Goal: Information Seeking & Learning: Learn about a topic

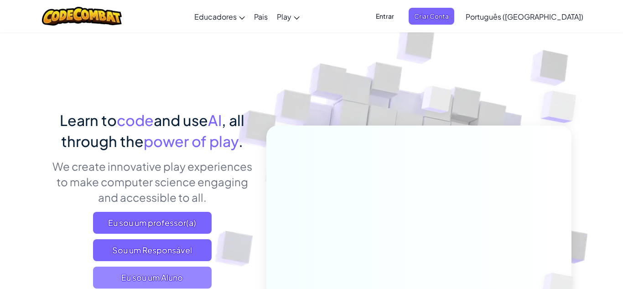
click at [158, 277] on span "Eu sou um Aluno" at bounding box center [152, 277] width 119 height 22
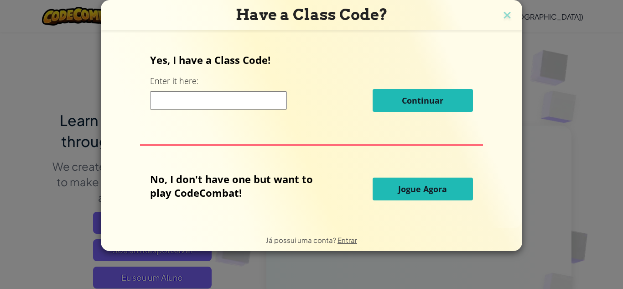
click at [387, 190] on button "Jogue Agora" at bounding box center [423, 188] width 100 height 23
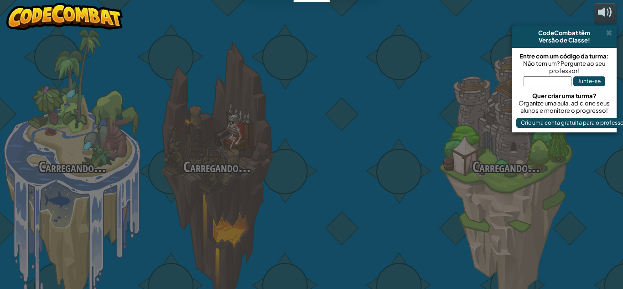
select select "pt-BR"
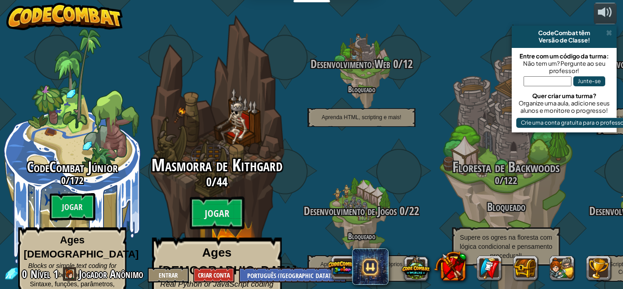
click at [232, 153] on span "Masmorra de Kithgard" at bounding box center [216, 165] width 131 height 24
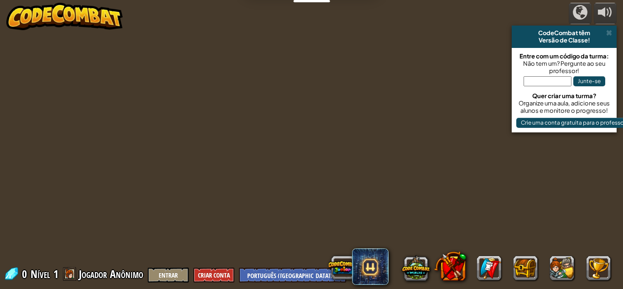
select select "pt-BR"
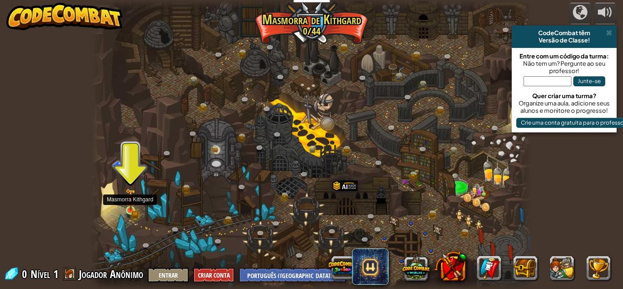
click at [131, 203] on img at bounding box center [130, 200] width 6 height 6
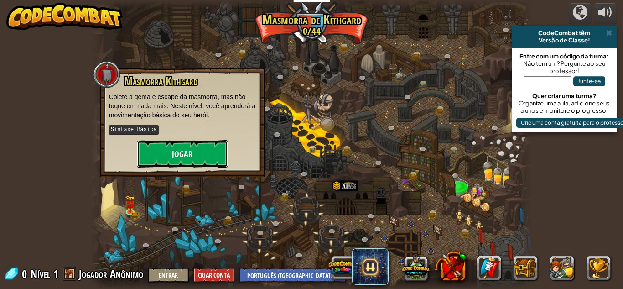
click at [200, 156] on button "Jogar" at bounding box center [182, 153] width 91 height 27
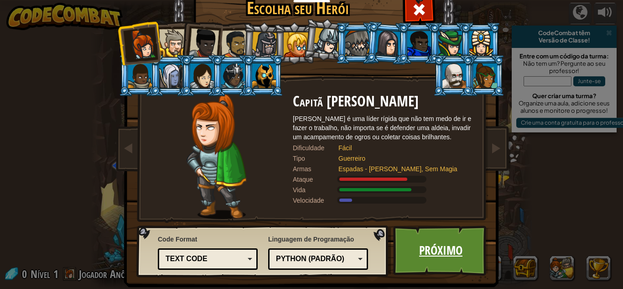
click at [430, 245] on link "Próximo" at bounding box center [440, 250] width 95 height 50
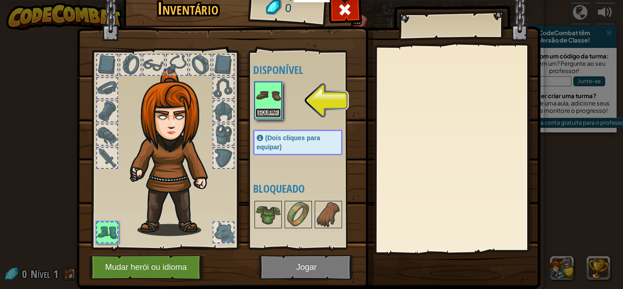
click at [265, 113] on button "Equipar" at bounding box center [268, 113] width 26 height 10
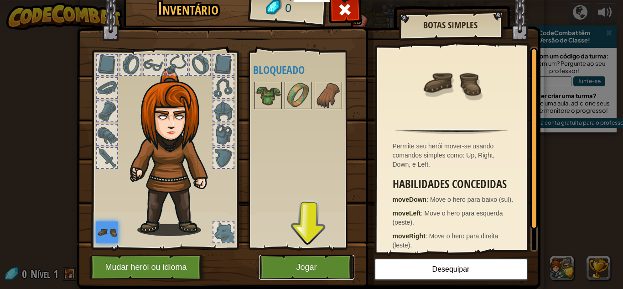
click at [274, 275] on button "Jogar" at bounding box center [306, 267] width 95 height 25
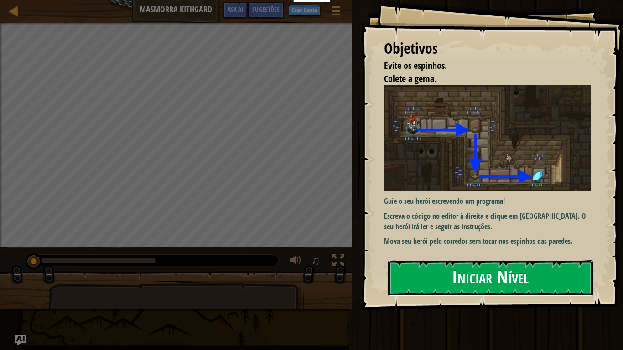
click at [468, 266] on button "Iniciar Nível" at bounding box center [490, 279] width 205 height 36
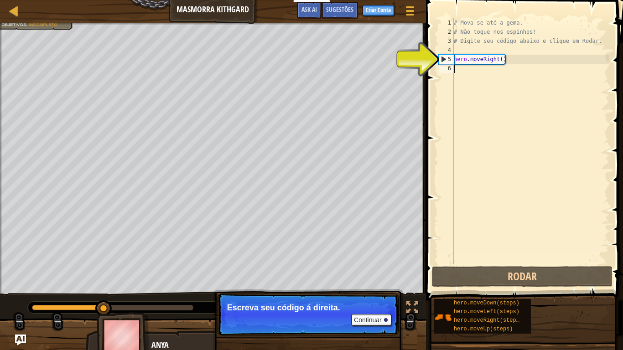
click at [497, 205] on div "# Mova-se até a gema. # Não toque nos espinhos! # Digite seu código abaixo e cl…" at bounding box center [530, 150] width 157 height 265
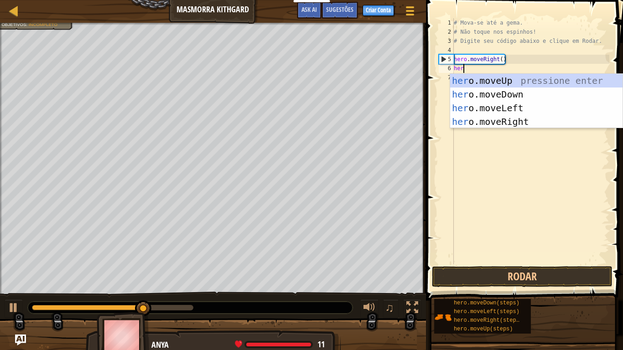
type textarea "hero"
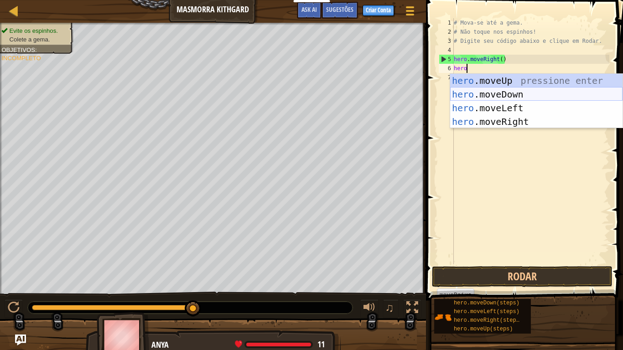
click at [508, 99] on div "hero .moveUp pressione enter hero .moveDown pressione enter hero .moveLeft pres…" at bounding box center [536, 115] width 172 height 82
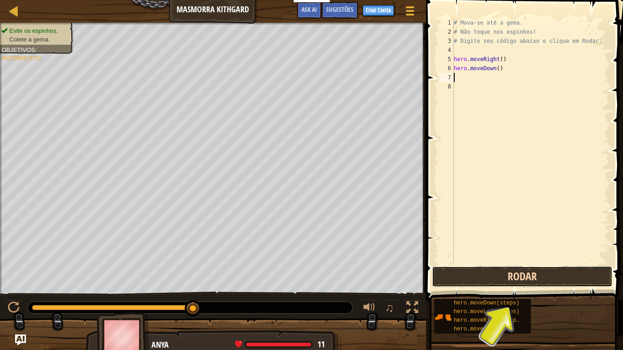
click at [493, 282] on button "Rodar" at bounding box center [522, 276] width 181 height 21
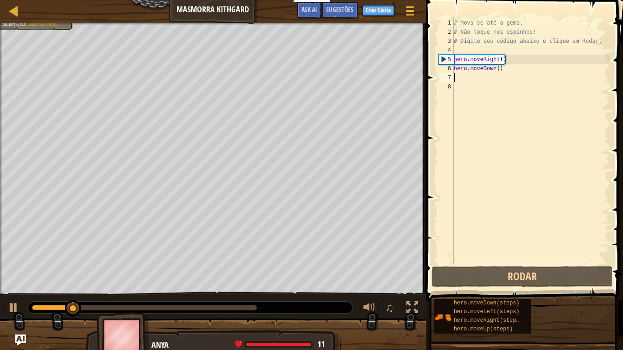
click at [472, 83] on div "# Mova-se até a gema. # Não toque nos espinhos! # Digite seu código abaixo e cl…" at bounding box center [530, 150] width 157 height 265
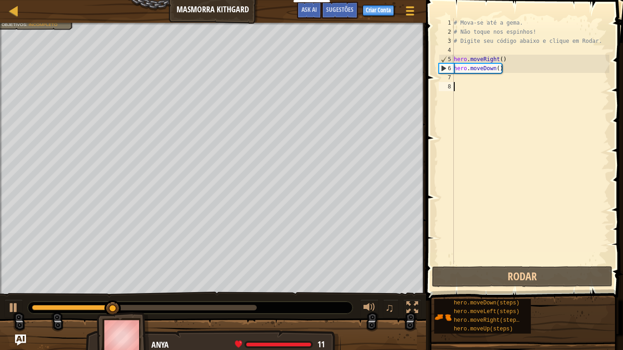
click at [470, 82] on div "# Mova-se até a gema. # Não toque nos espinhos! # Digite seu código abaixo e cl…" at bounding box center [530, 150] width 157 height 265
click at [469, 80] on div "# Mova-se até a gema. # Não toque nos espinhos! # Digite seu código abaixo e cl…" at bounding box center [530, 150] width 157 height 265
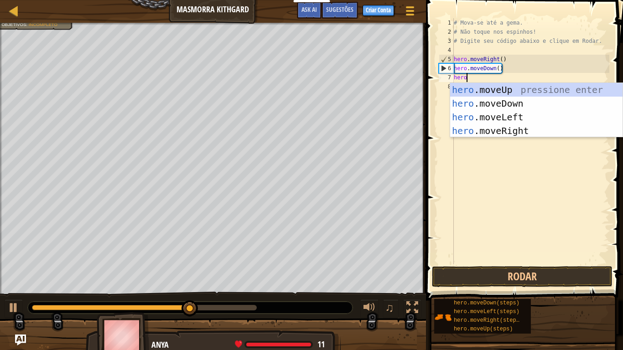
type textarea "hero."
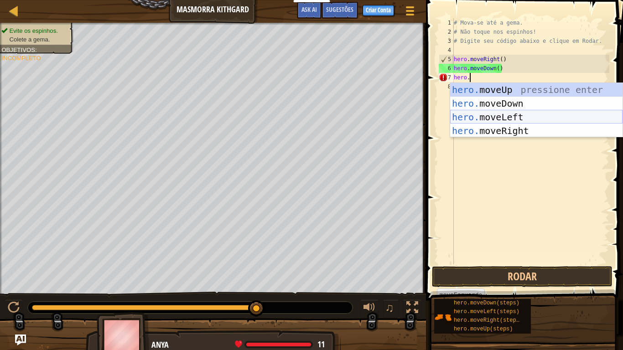
click at [525, 118] on div "hero. moveUp pressione enter hero. moveDown pressione enter hero. moveLeft pres…" at bounding box center [536, 124] width 172 height 82
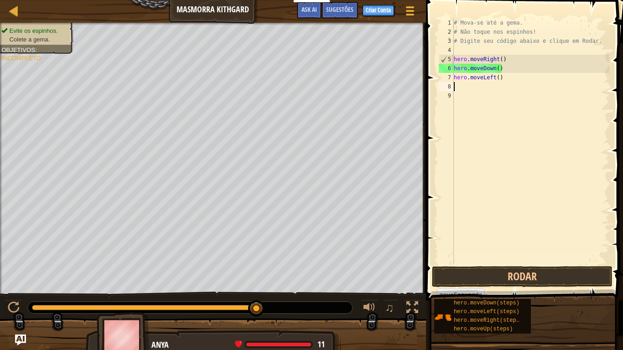
scroll to position [4, 0]
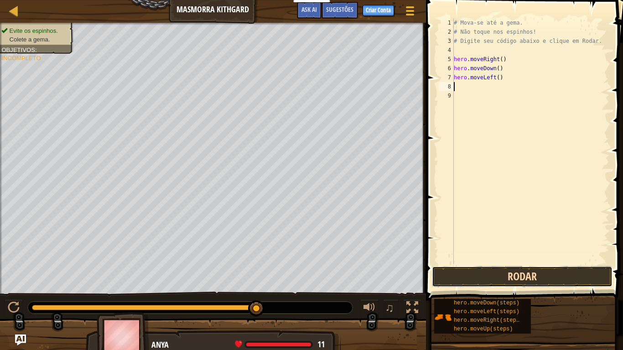
click at [472, 281] on button "Rodar" at bounding box center [522, 276] width 181 height 21
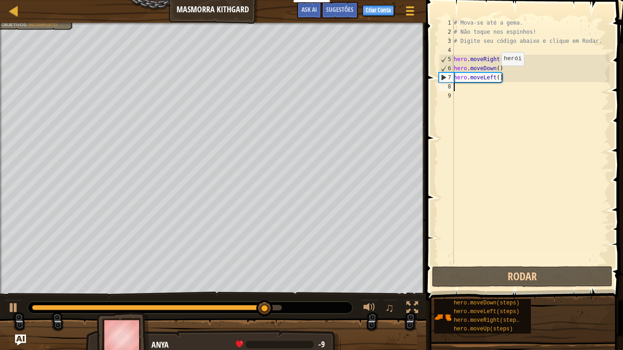
click at [494, 75] on div "# Mova-se até a gema. # Não toque nos espinhos! # Digite seu código abaixo e cl…" at bounding box center [530, 150] width 157 height 265
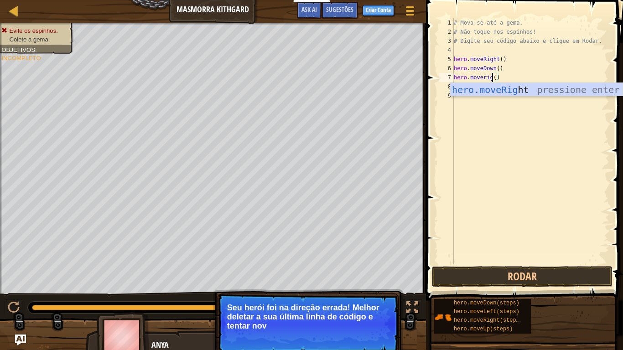
scroll to position [4, 6]
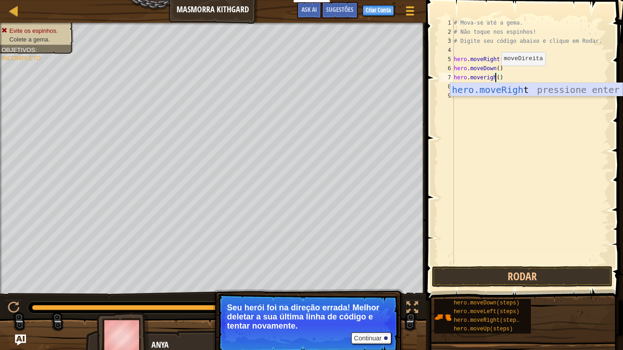
click at [527, 89] on div "hero.moveRigh t pressione enter" at bounding box center [536, 103] width 172 height 41
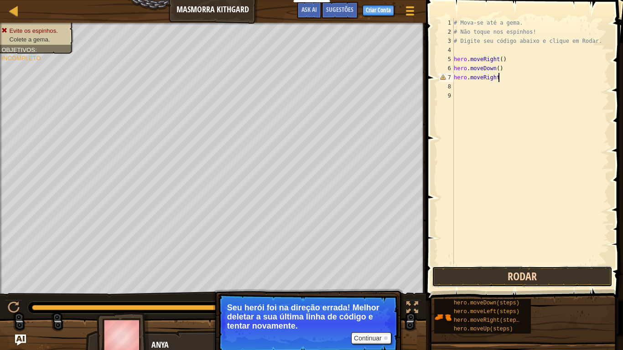
click at [491, 266] on button "Rodar" at bounding box center [522, 276] width 181 height 21
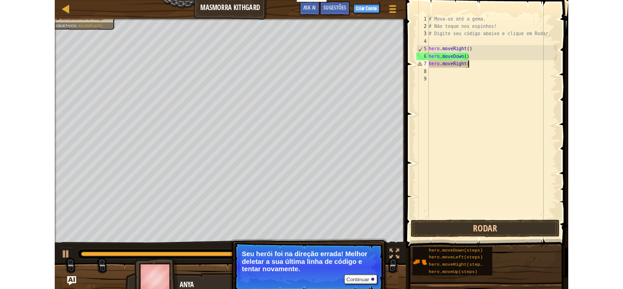
scroll to position [4, 7]
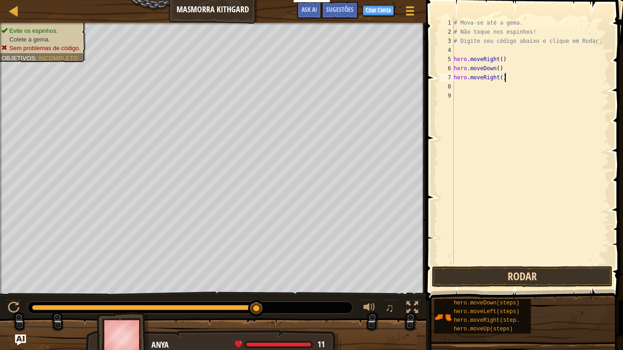
type textarea "hero.moveRight()"
click at [506, 269] on button "Rodar" at bounding box center [522, 276] width 181 height 21
